Goal: Task Accomplishment & Management: Manage account settings

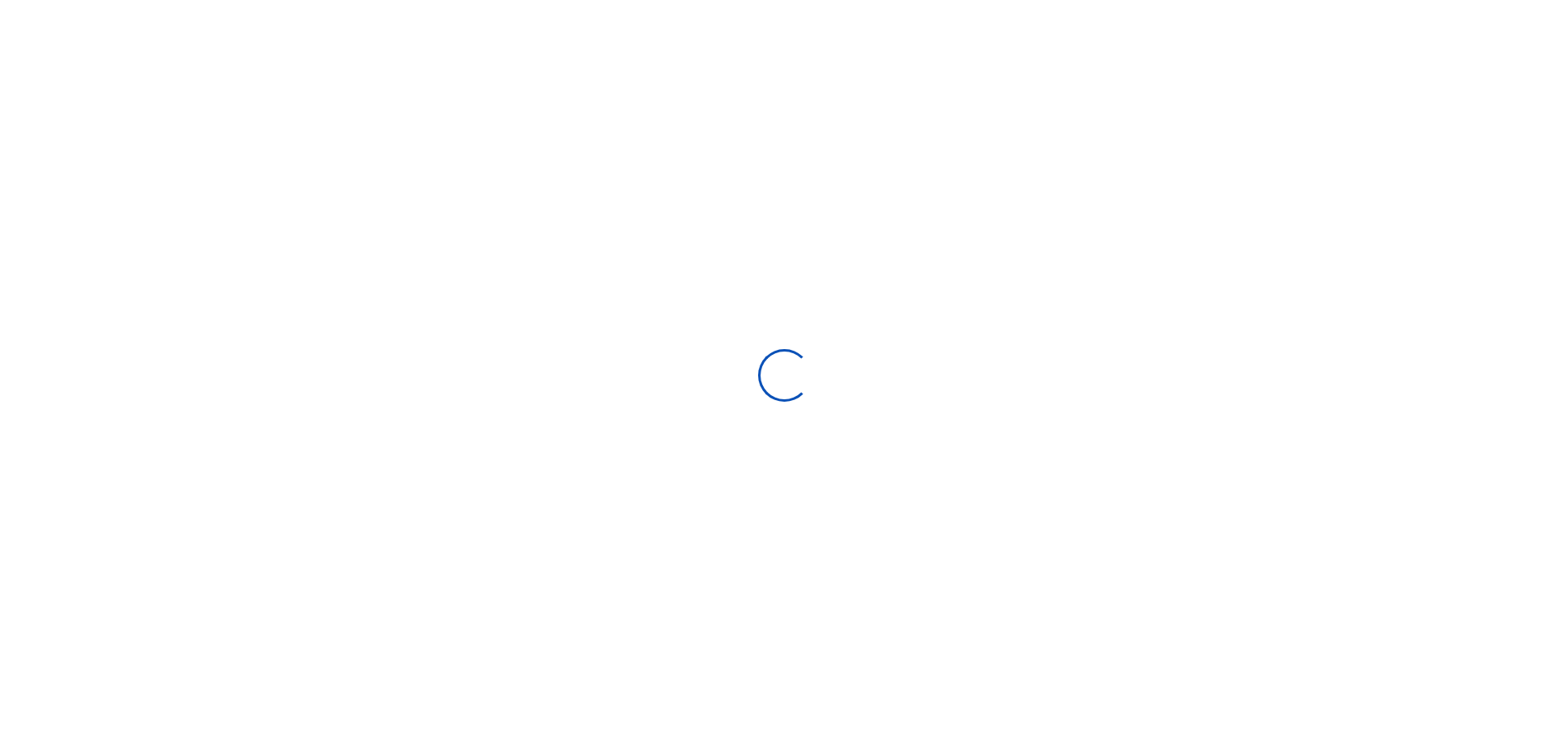
scroll to position [14, 14]
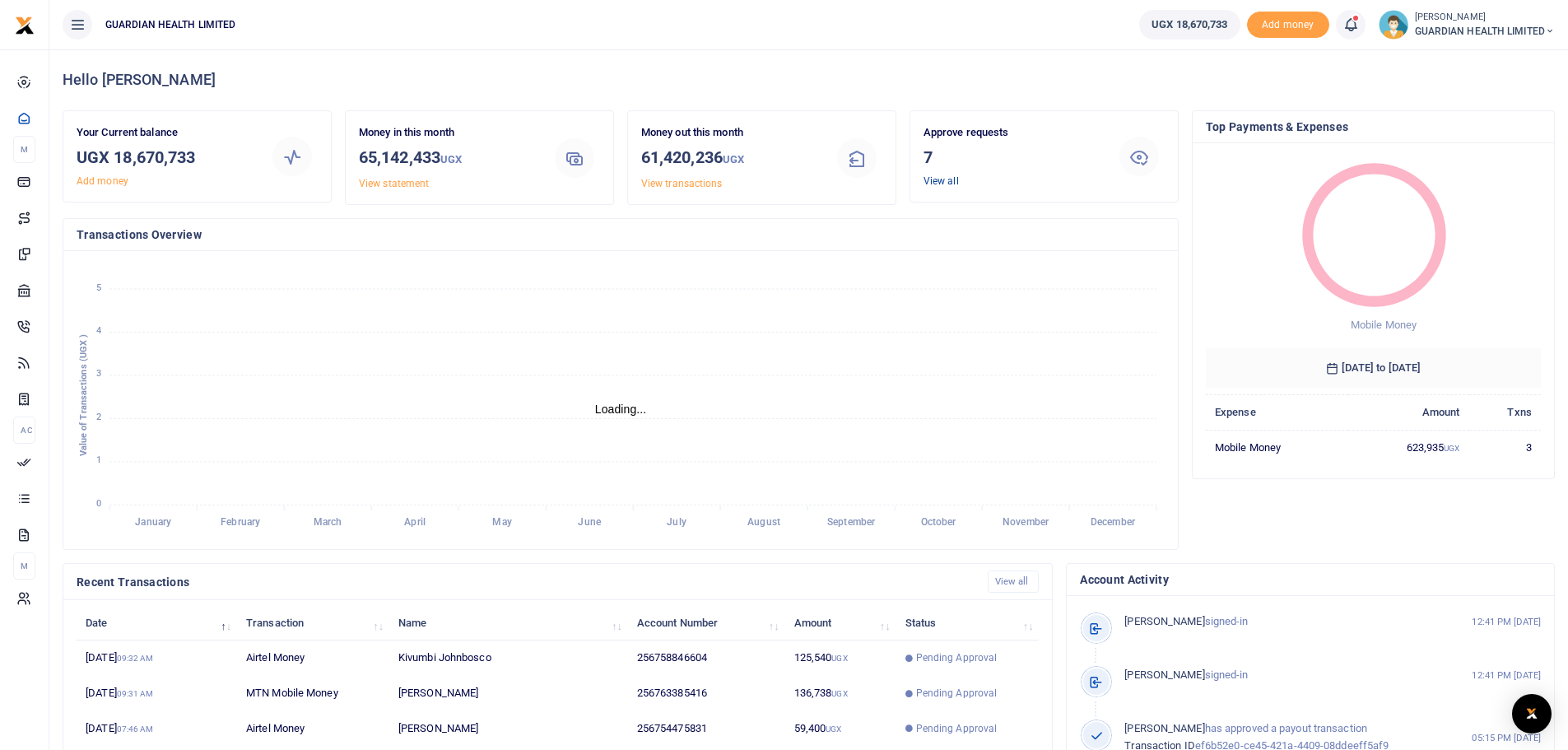
click at [945, 182] on link "View all" at bounding box center [942, 181] width 35 height 12
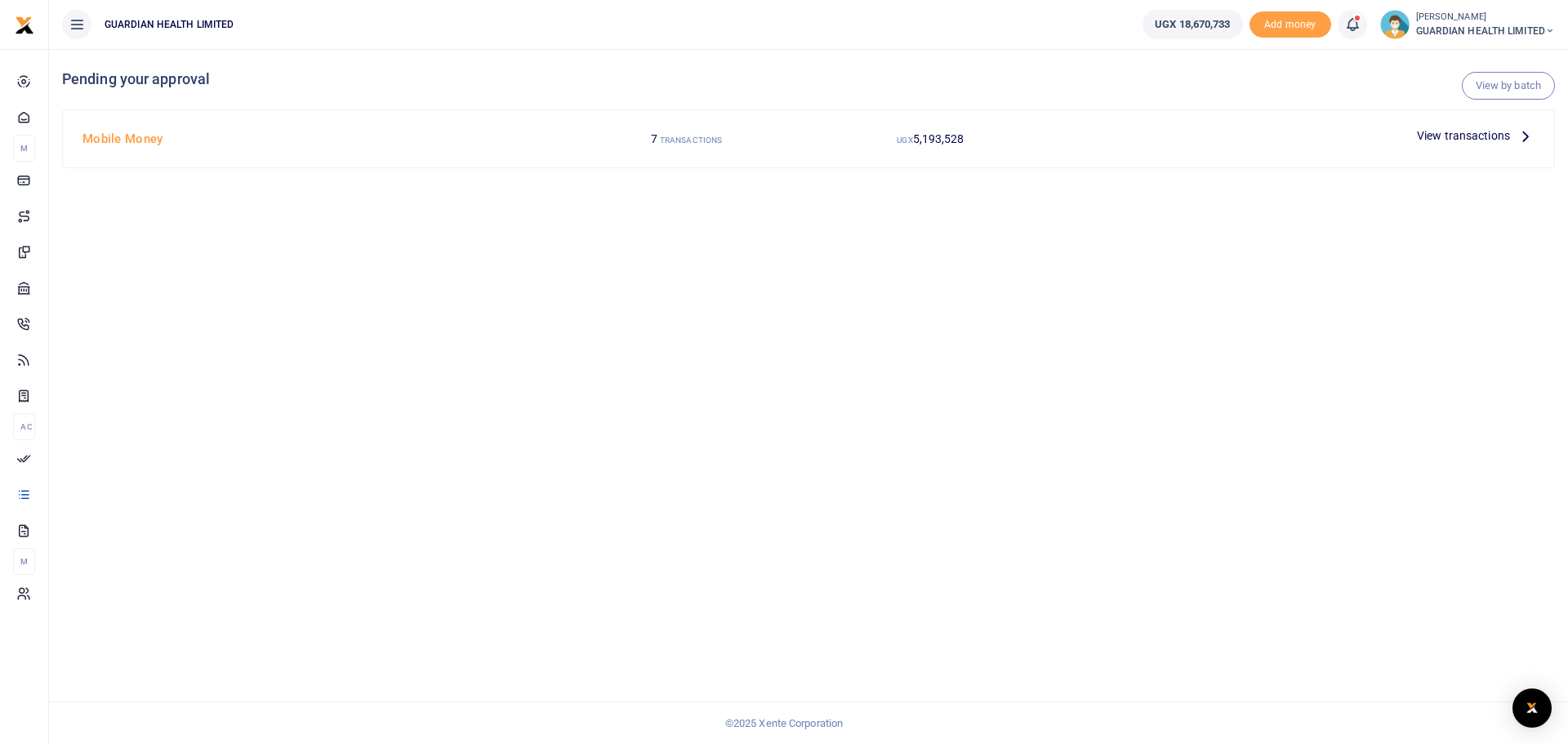
click at [1517, 135] on icon at bounding box center [1526, 135] width 18 height 18
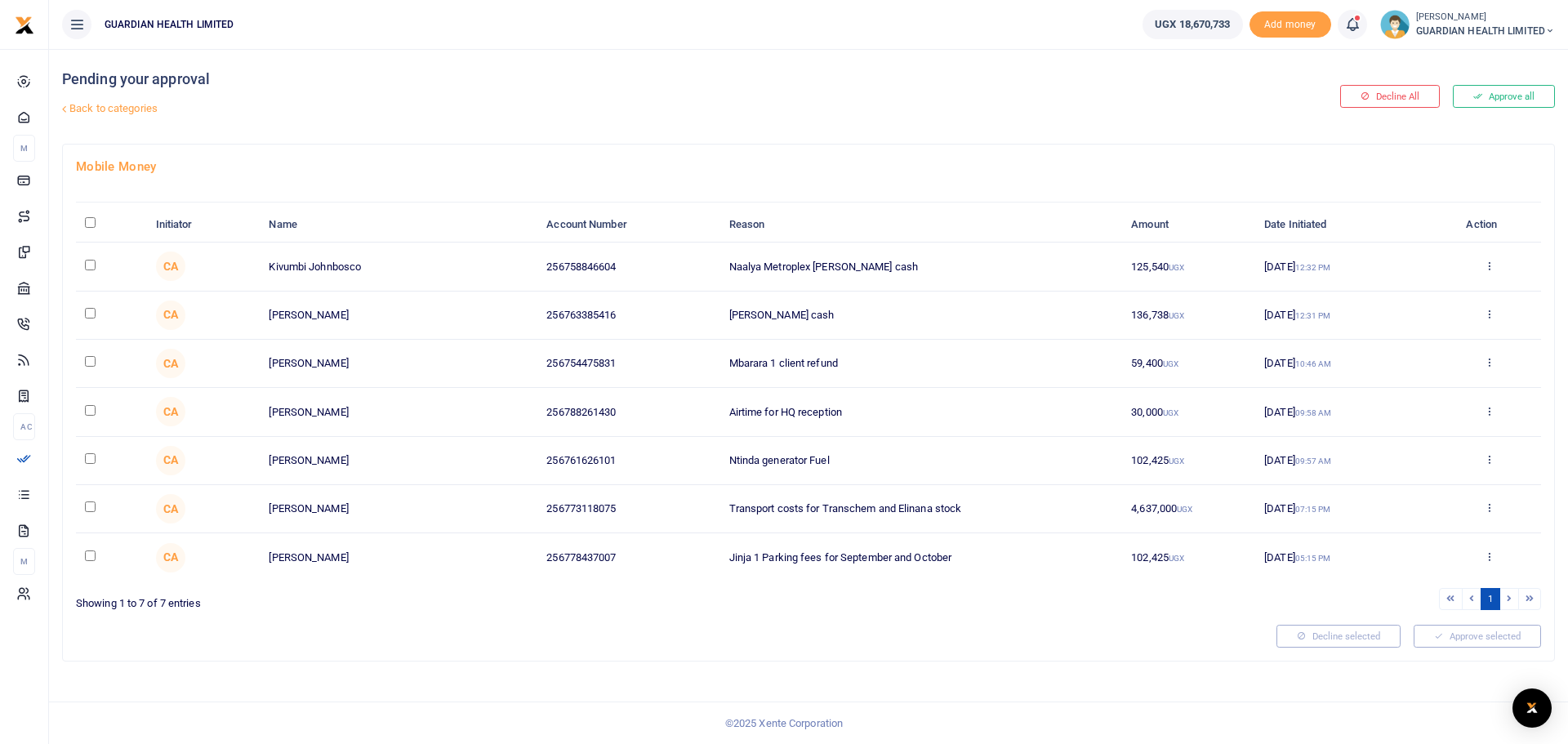
click at [94, 410] on input "checkbox" at bounding box center [90, 410] width 11 height 11
checkbox input "true"
click at [1306, 638] on button "Decline selected (1)" at bounding box center [1321, 636] width 135 height 23
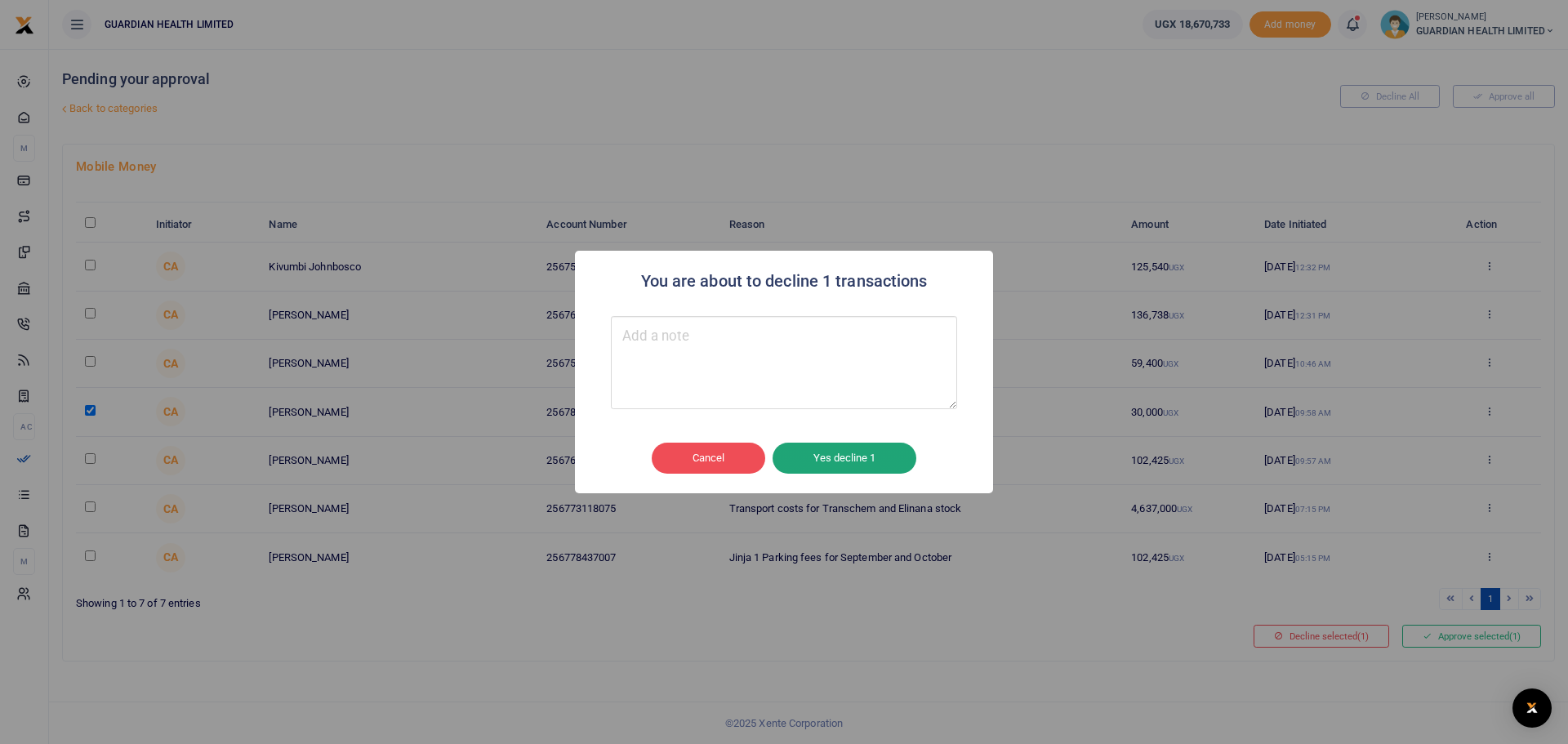
click at [856, 458] on button "Yes decline 1" at bounding box center [844, 458] width 144 height 31
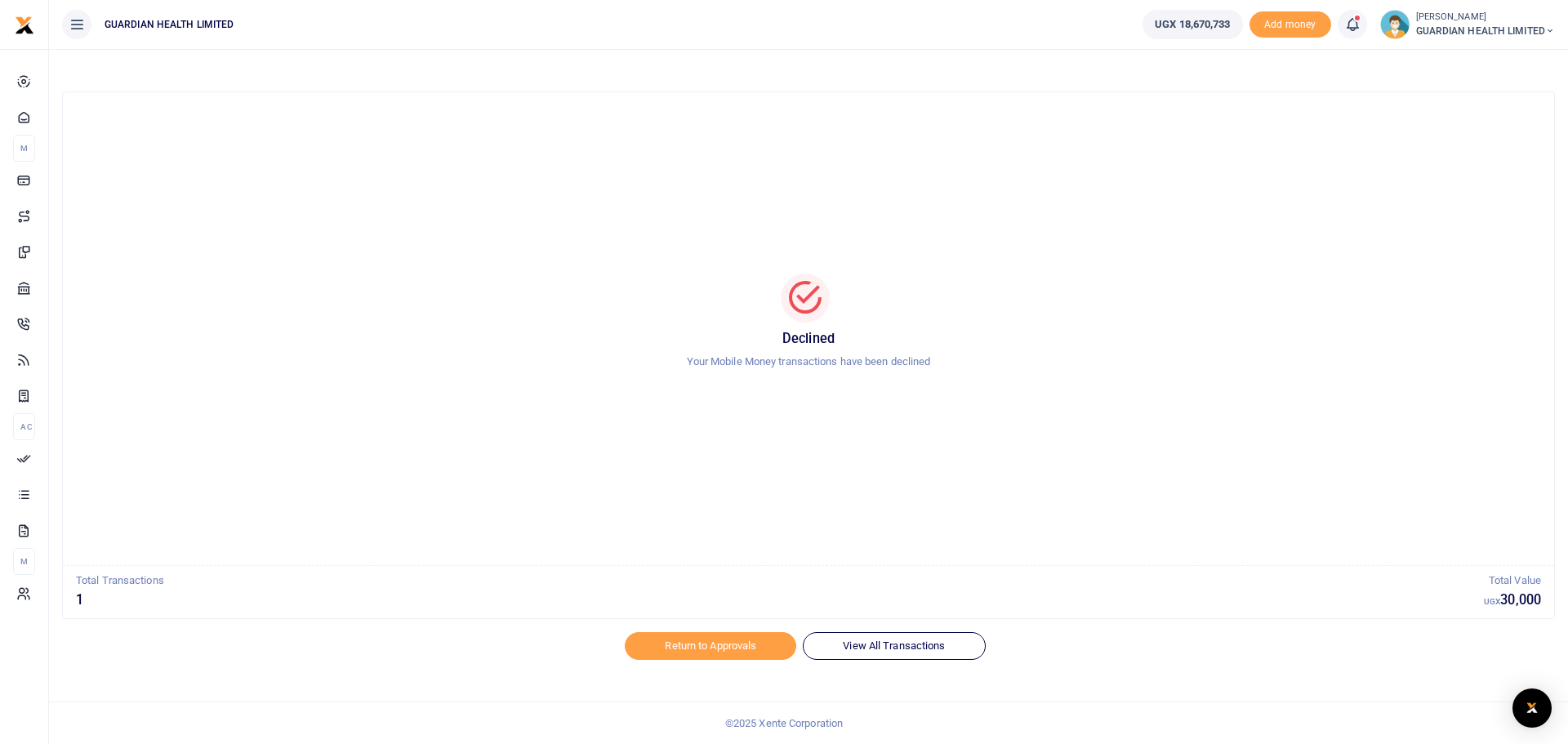
click at [1353, 29] on icon at bounding box center [1352, 24] width 16 height 18
click at [1252, 109] on h6 "Transactions to act upon" at bounding box center [1262, 108] width 181 height 14
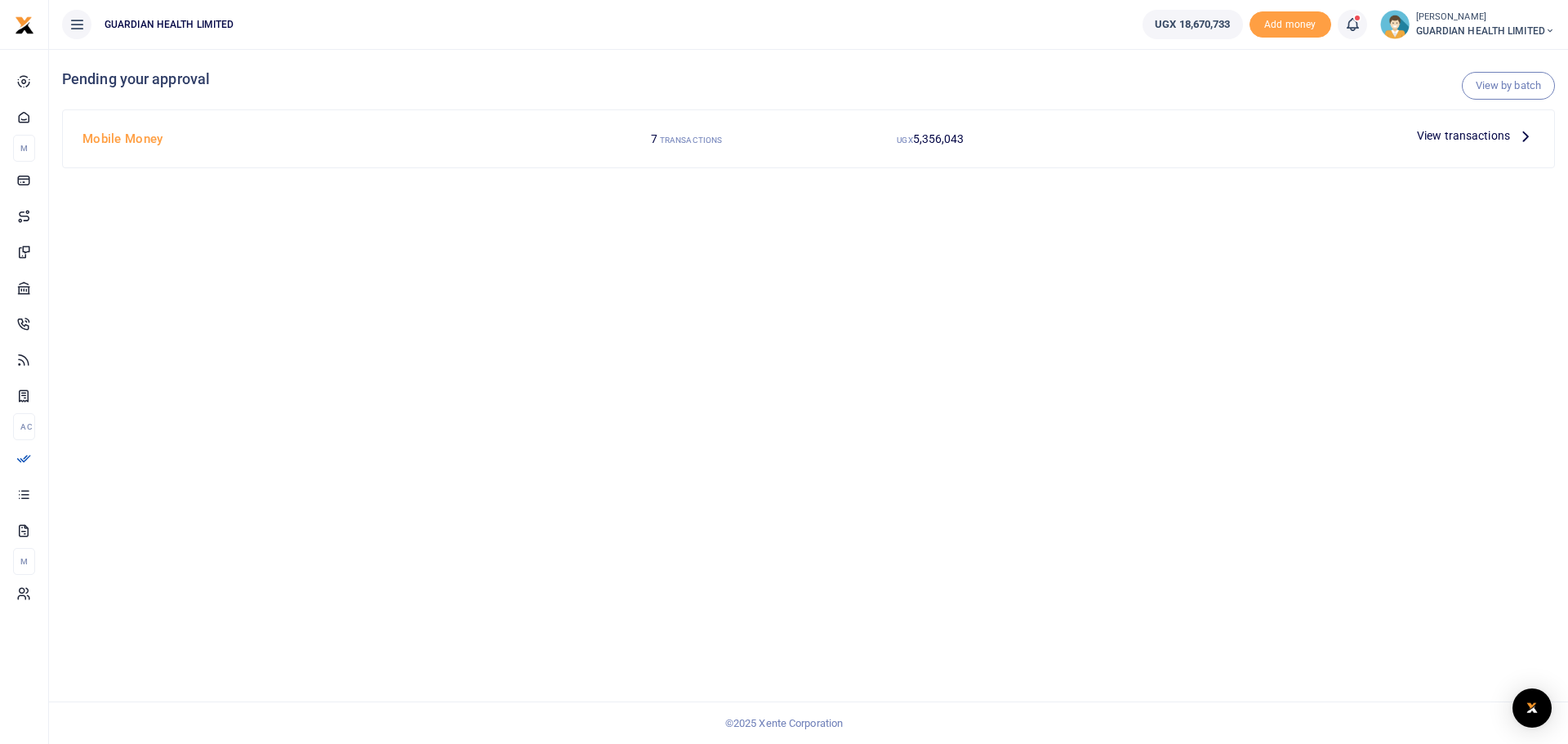
click at [1487, 141] on span "View transactions" at bounding box center [1463, 135] width 93 height 18
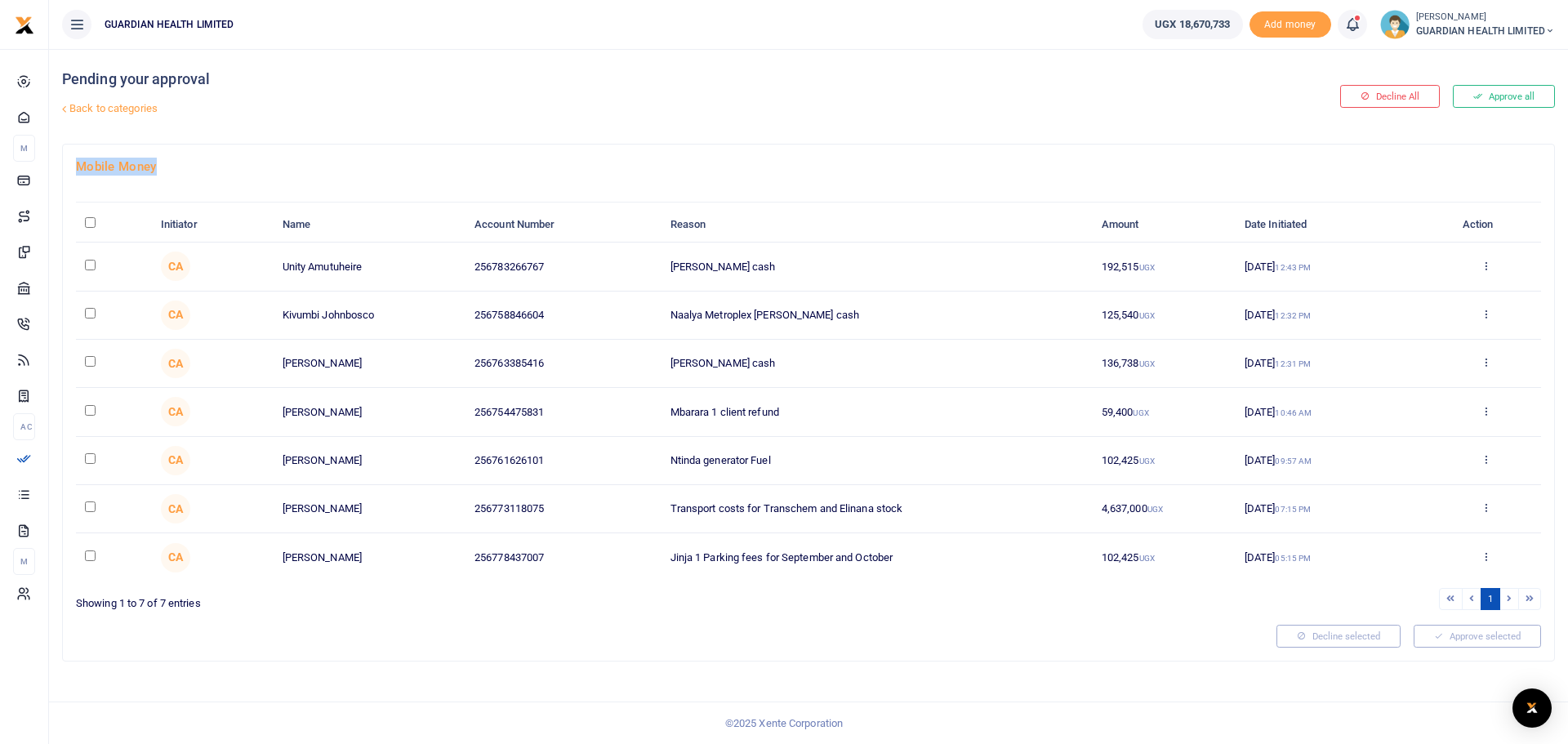
drag, startPoint x: 582, startPoint y: 162, endPoint x: 1397, endPoint y: 152, distance: 815.1
click at [1397, 152] on div "Mobile Money Initiator Name Account Number Reason Amount Date Initiated Action …" at bounding box center [808, 402] width 1491 height 516
click at [1492, 102] on button "Approve all" at bounding box center [1504, 96] width 102 height 23
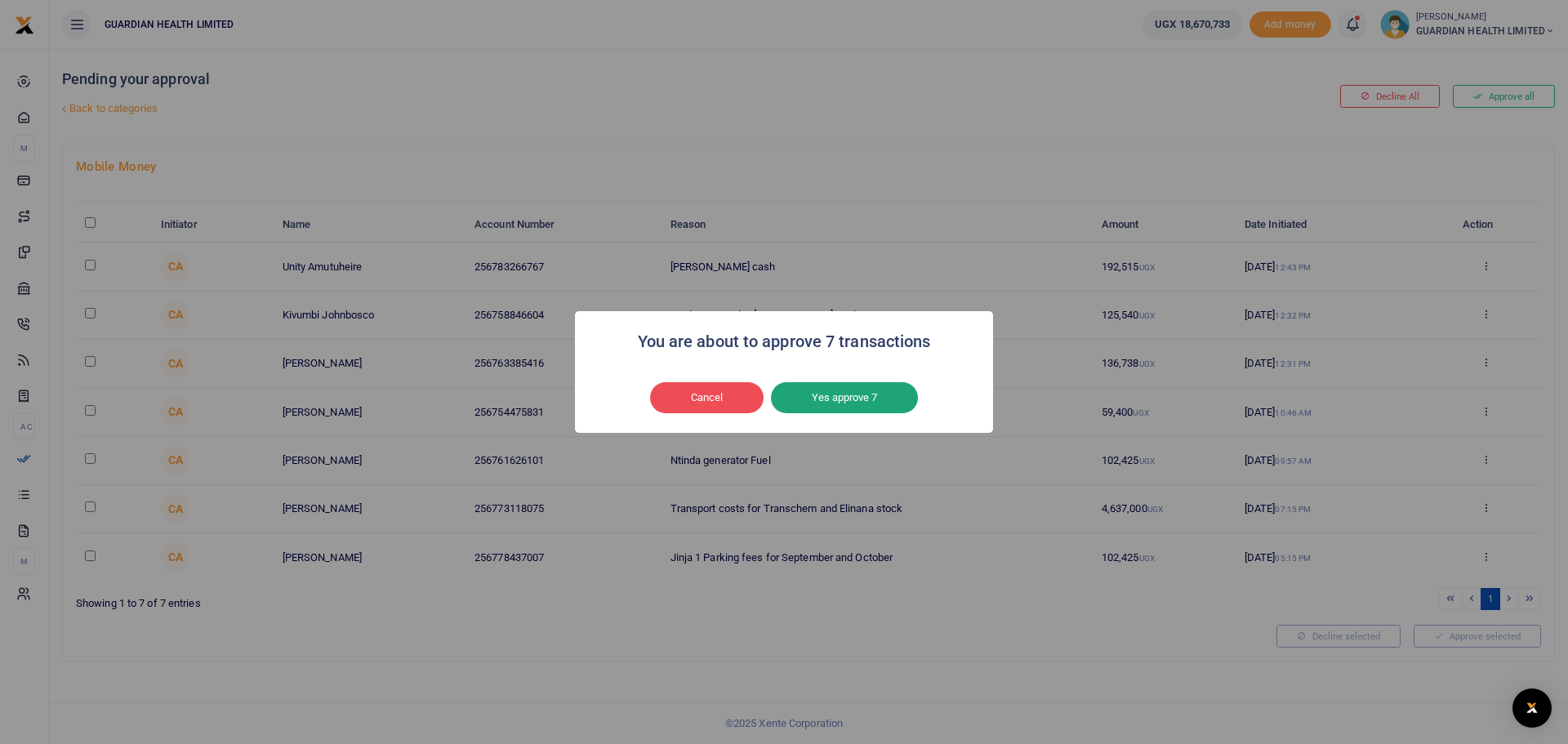
click at [862, 400] on button "Yes approve 7" at bounding box center [844, 398] width 147 height 31
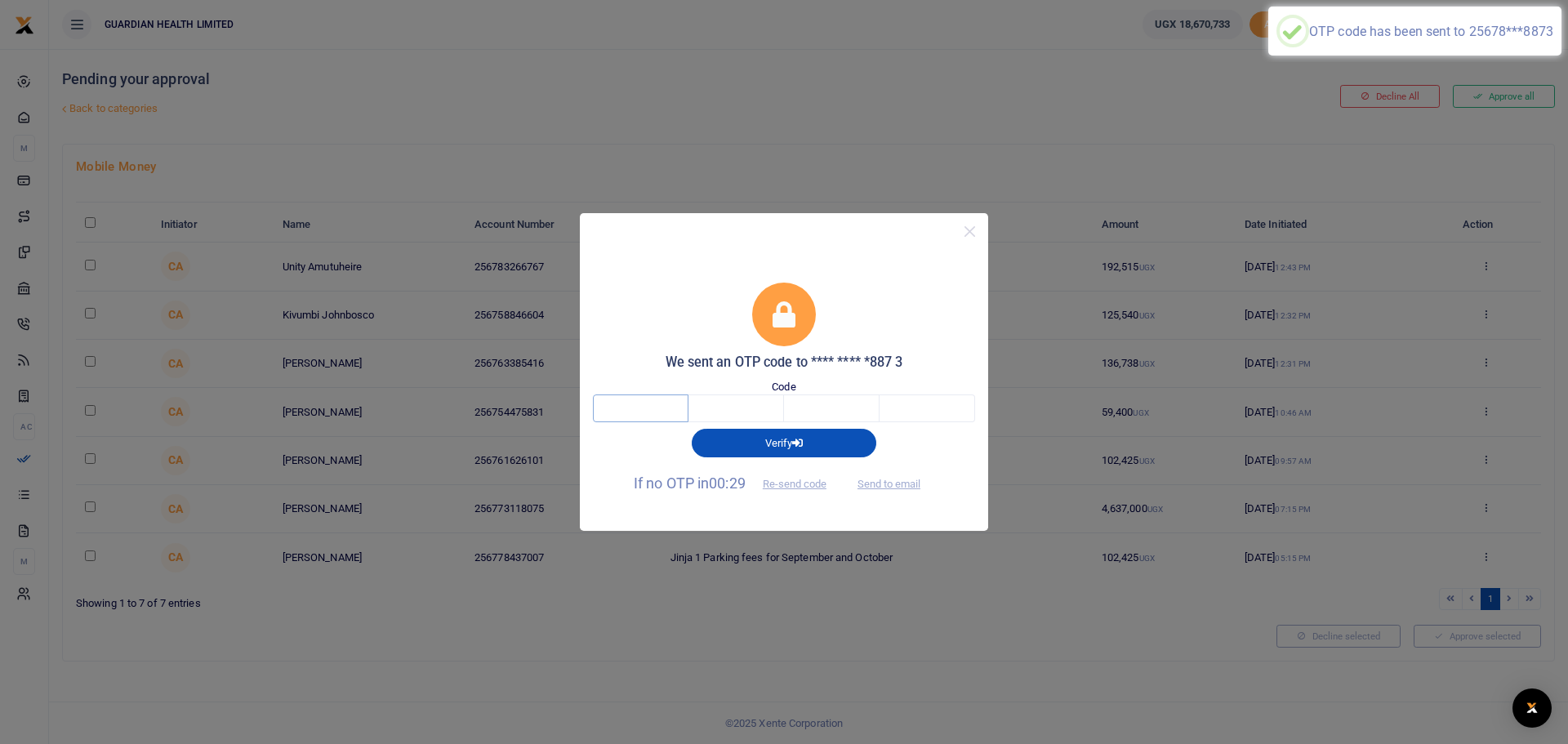
click at [646, 403] on input "text" at bounding box center [640, 408] width 96 height 28
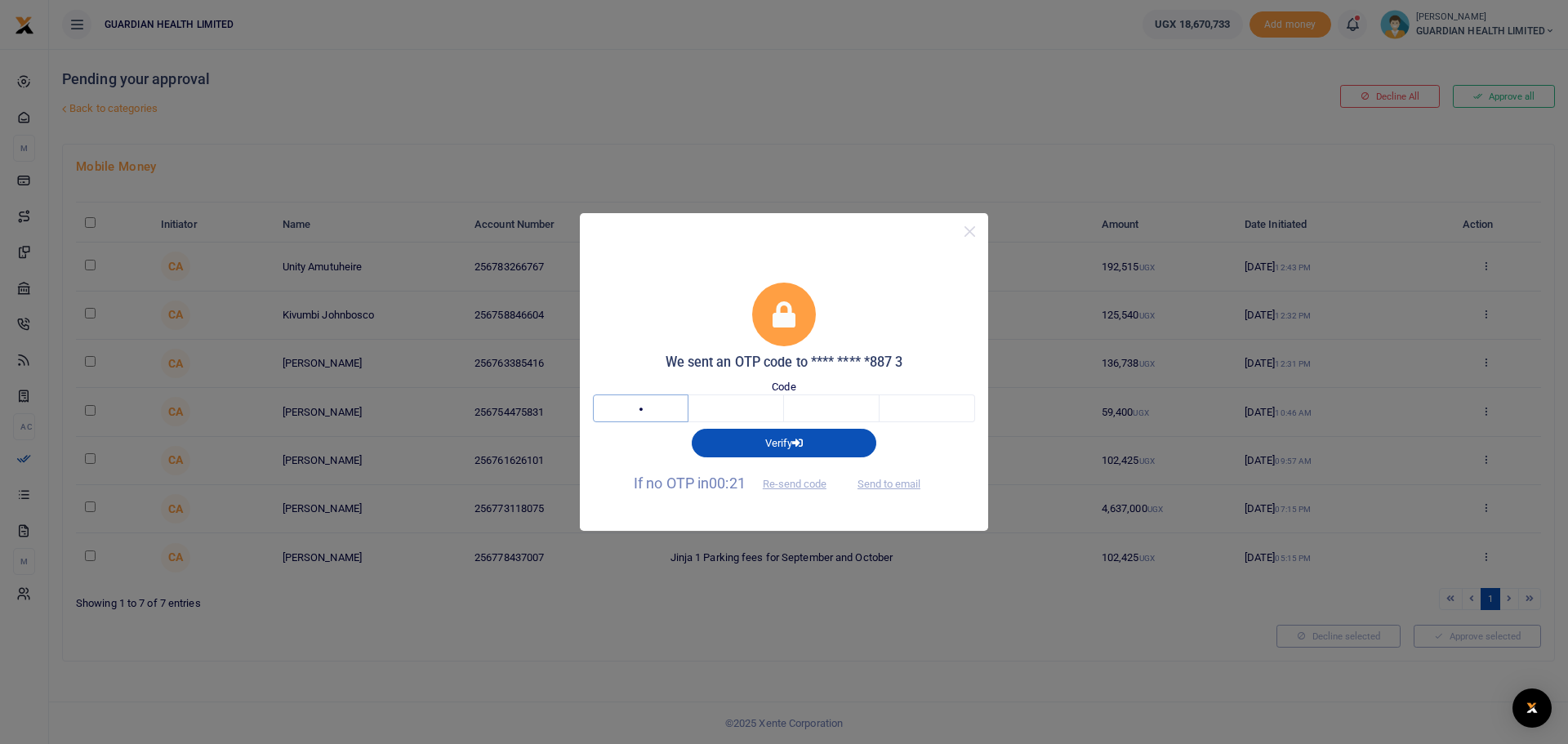
type input "7"
type input "4"
type input "0"
type input "6"
